Goal: Check status: Check status

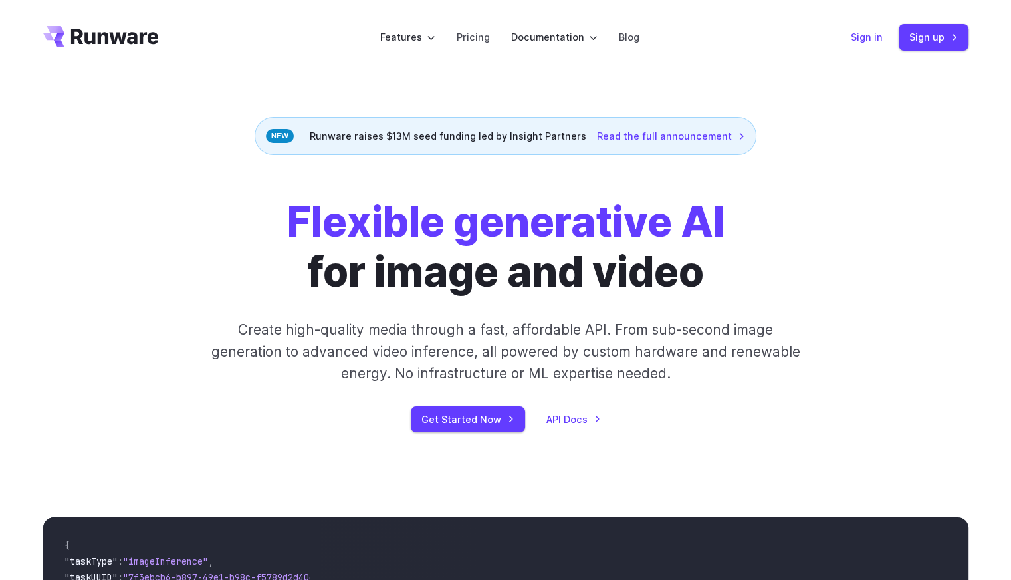
click at [855, 38] on link "Sign in" at bounding box center [867, 36] width 32 height 15
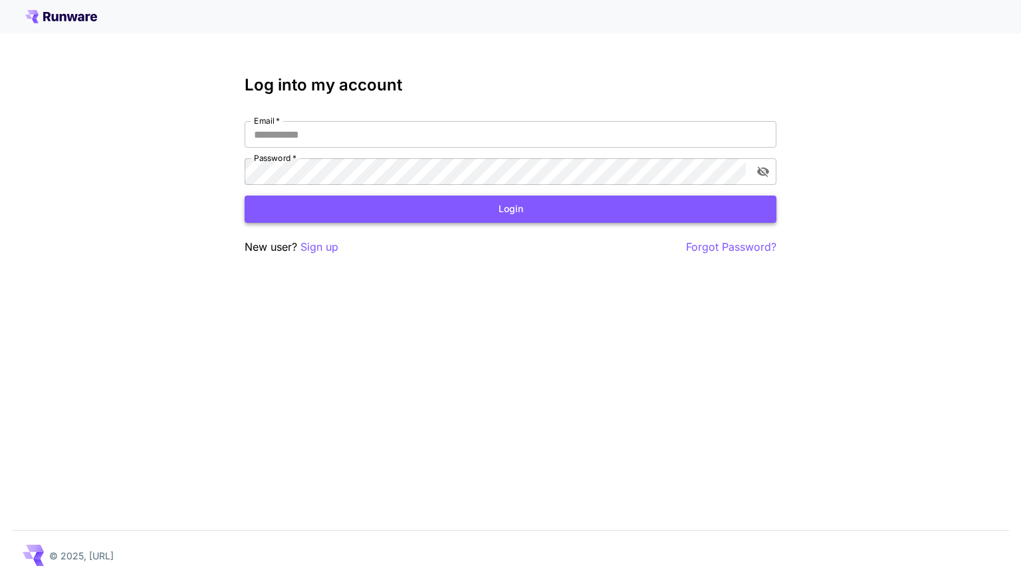
type input "**********"
click at [428, 217] on button "Login" at bounding box center [511, 208] width 532 height 27
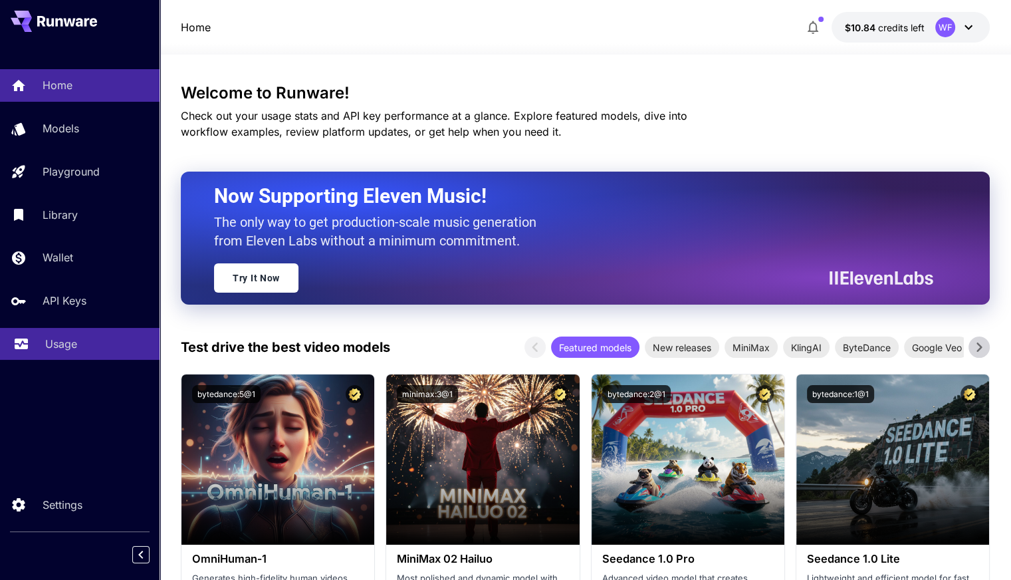
click at [78, 352] on div "Usage" at bounding box center [97, 344] width 104 height 16
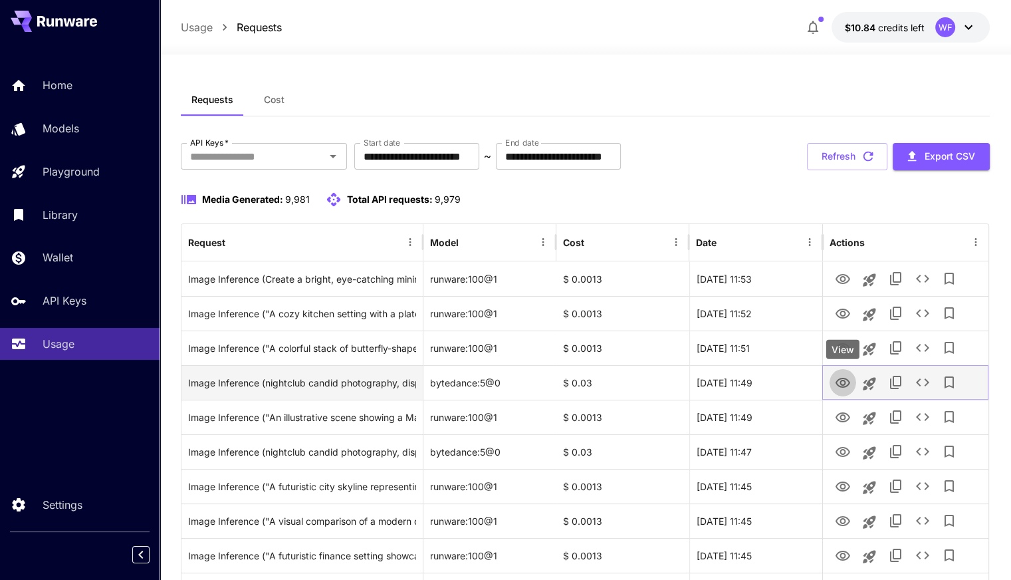
click at [843, 383] on icon "View" at bounding box center [843, 383] width 16 height 16
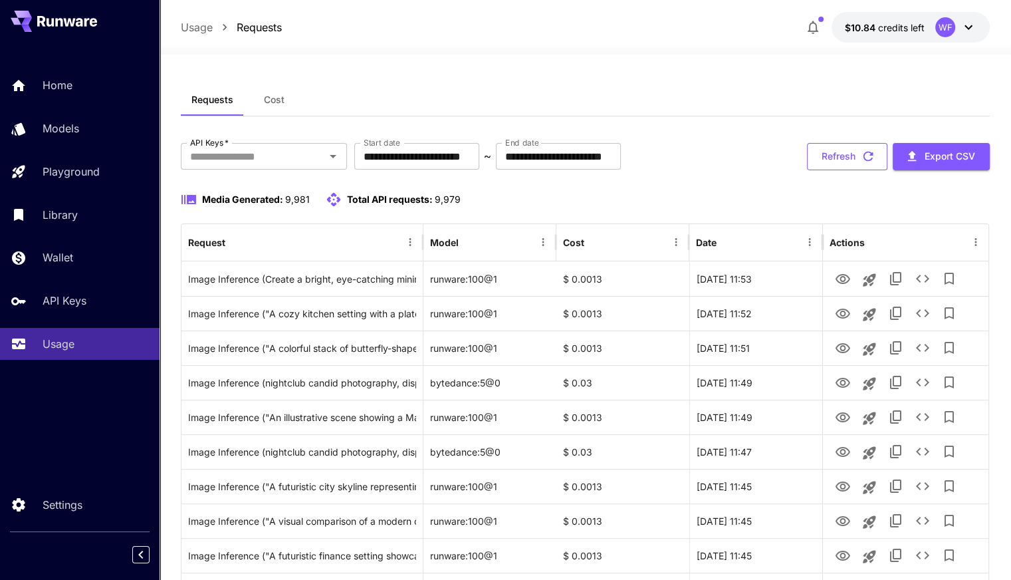
click at [822, 143] on button "Refresh" at bounding box center [847, 156] width 80 height 27
click at [840, 151] on button "Refresh" at bounding box center [847, 156] width 80 height 27
click at [812, 150] on button "Refresh" at bounding box center [847, 156] width 80 height 27
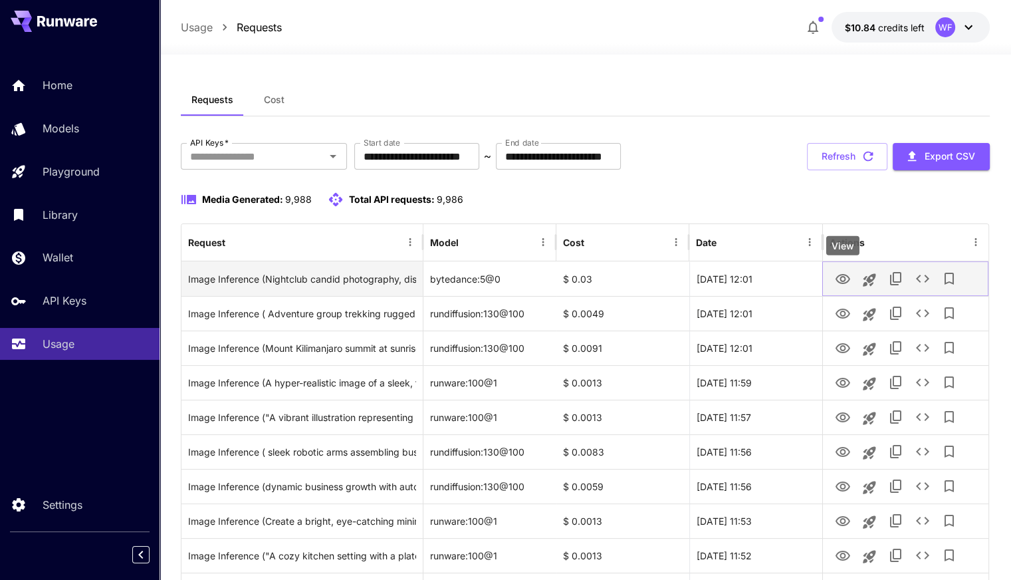
click at [844, 275] on icon "View" at bounding box center [843, 279] width 15 height 10
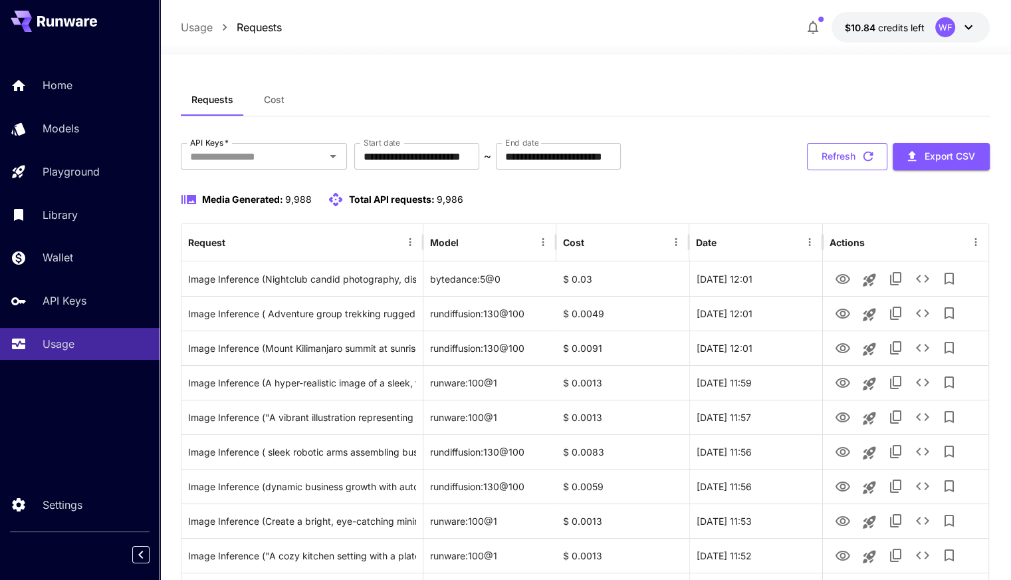
click at [843, 152] on button "Refresh" at bounding box center [847, 156] width 80 height 27
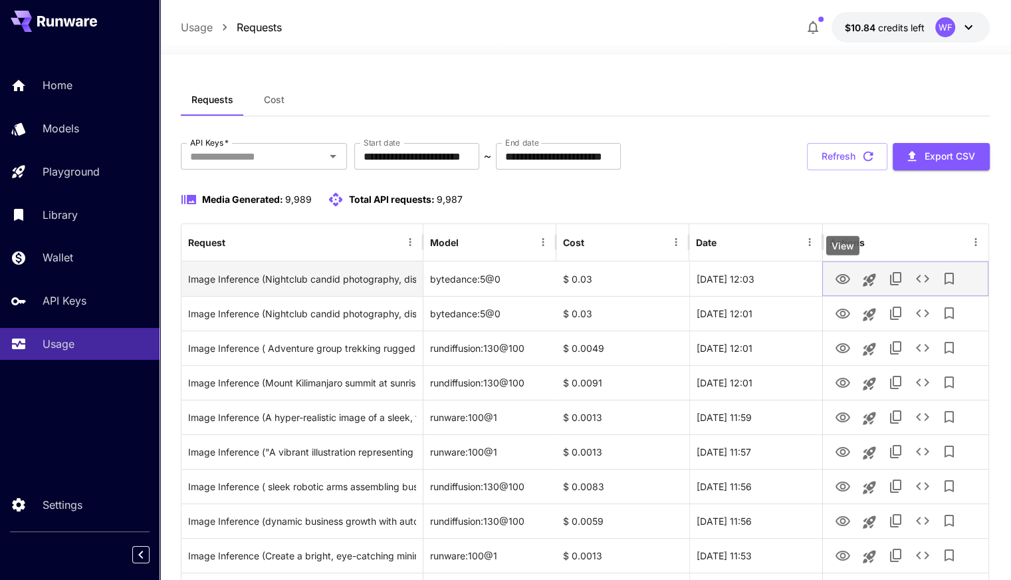
click at [843, 280] on icon "View" at bounding box center [843, 279] width 15 height 10
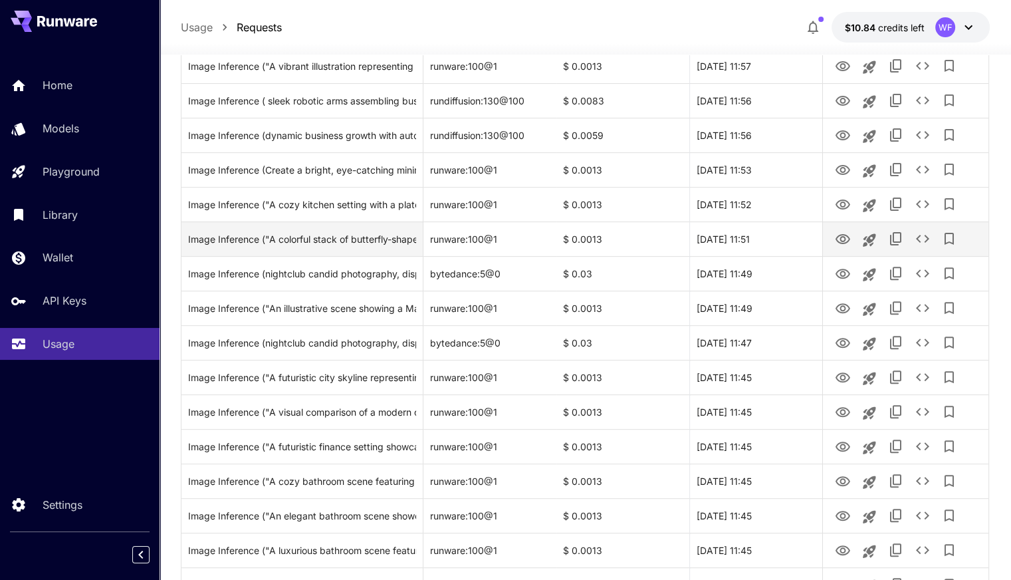
scroll to position [399, 0]
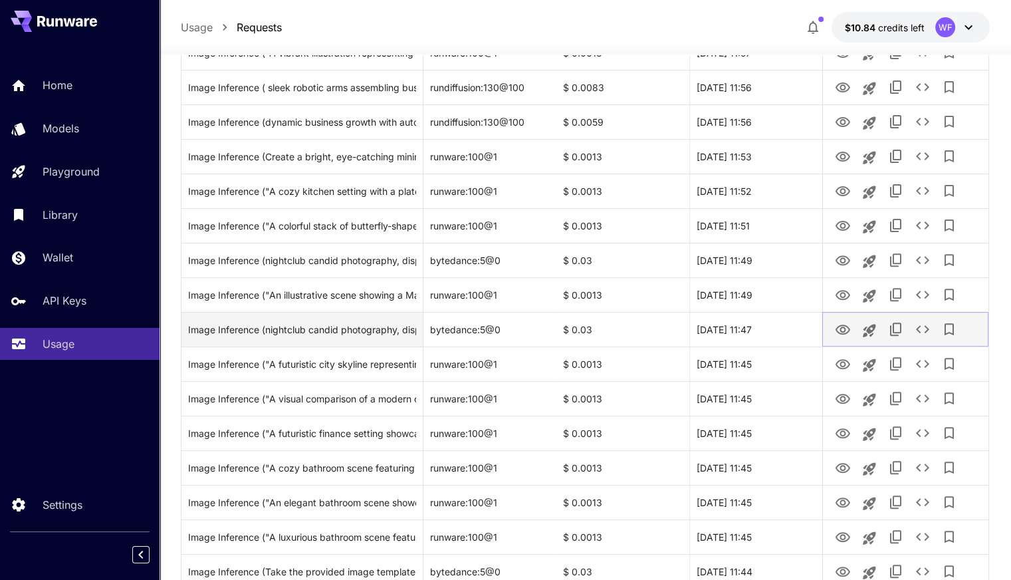
click at [841, 330] on icon "View" at bounding box center [843, 329] width 15 height 10
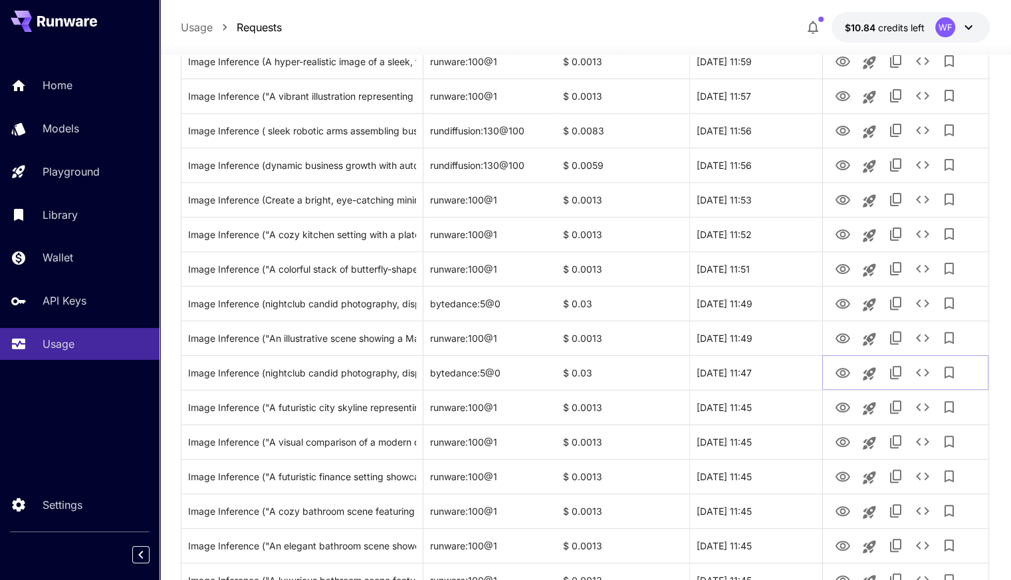
scroll to position [354, 0]
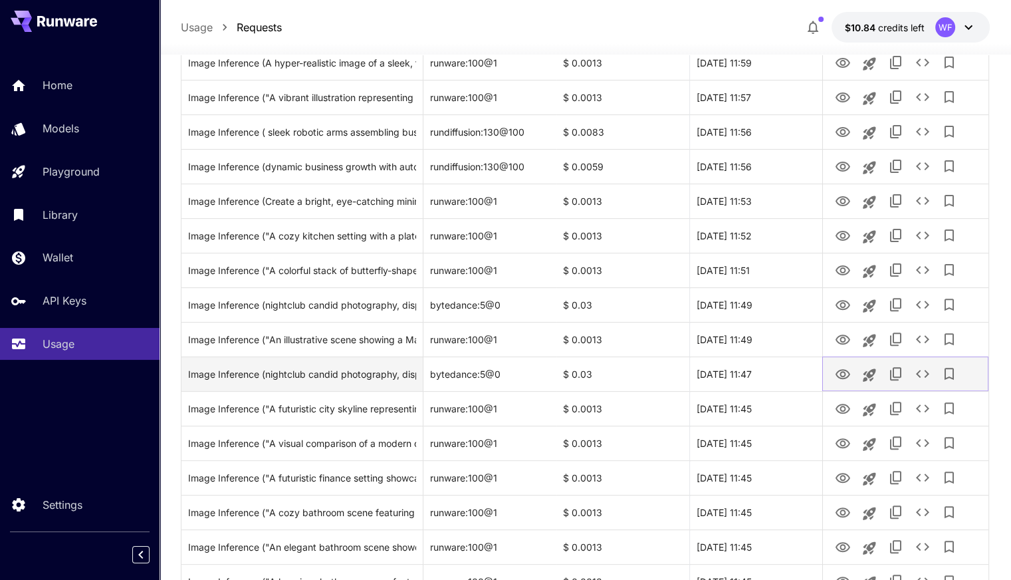
click at [842, 373] on icon "View" at bounding box center [843, 374] width 16 height 16
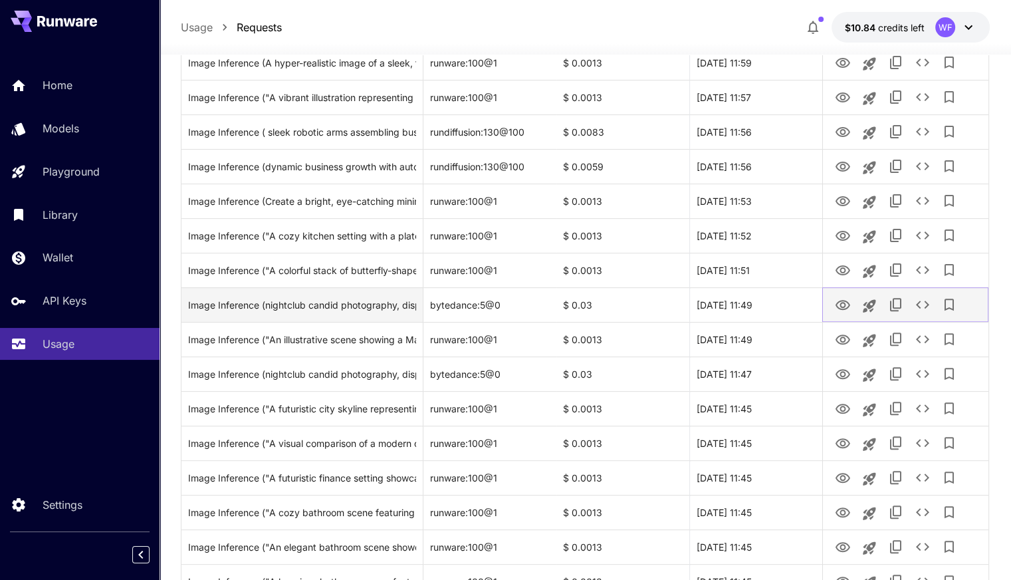
click at [838, 305] on icon "View" at bounding box center [843, 305] width 16 height 16
